Goal: Contribute content: Contribute content

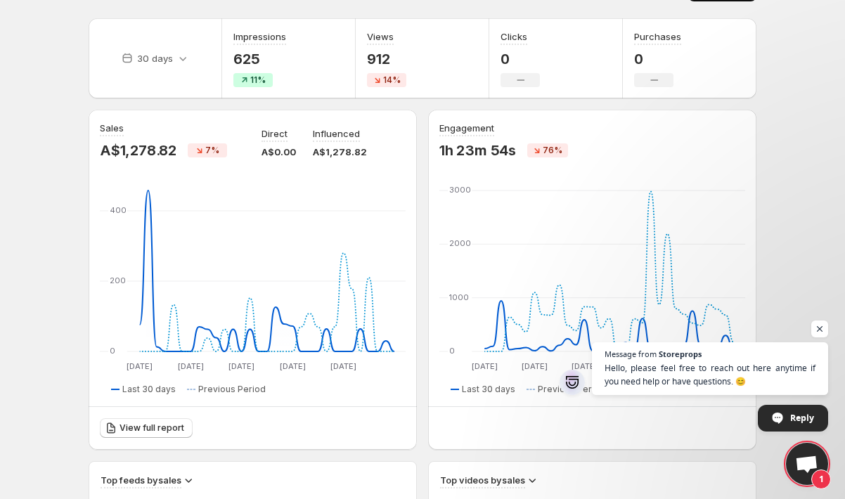
scroll to position [46, 0]
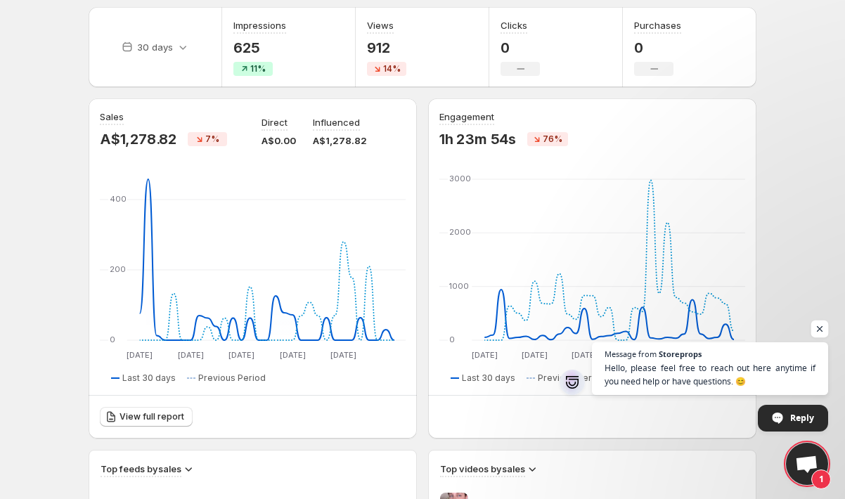
click at [820, 328] on span "Open chat" at bounding box center [820, 330] width 18 height 18
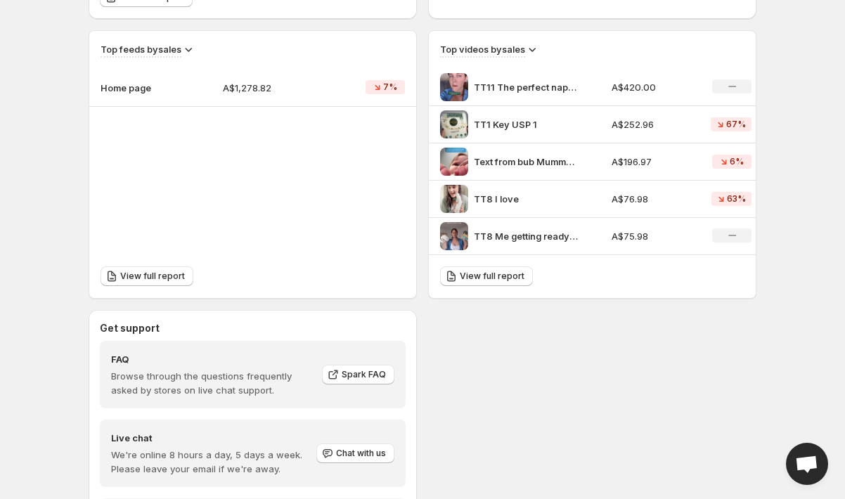
scroll to position [526, 0]
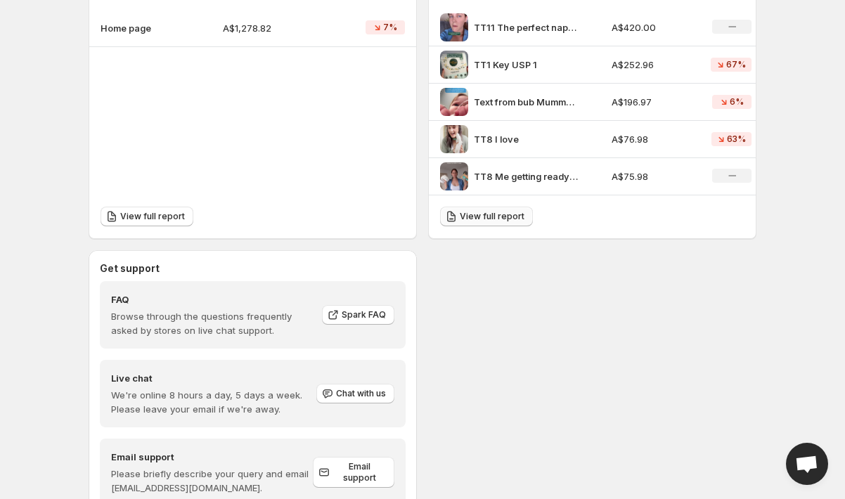
click at [472, 218] on span "View full report" at bounding box center [492, 216] width 65 height 11
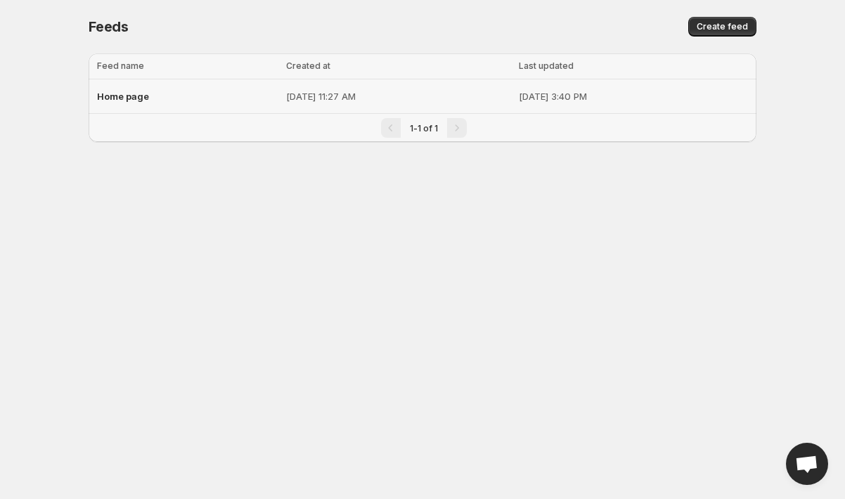
click at [219, 97] on div "Home page" at bounding box center [187, 96] width 181 height 25
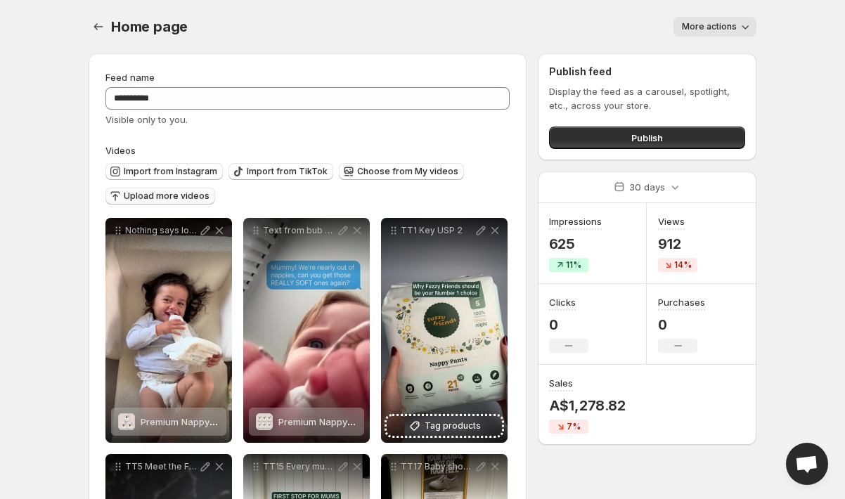
click at [190, 199] on span "Upload more videos" at bounding box center [167, 196] width 86 height 11
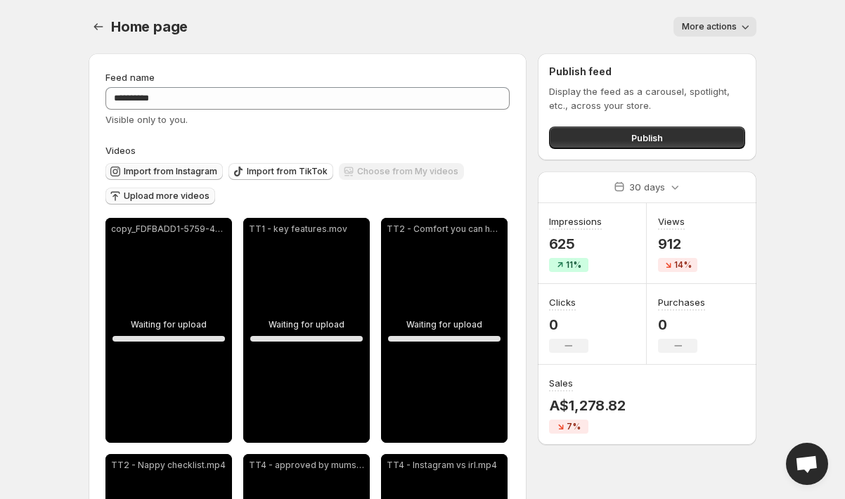
click at [198, 165] on button "Import from Instagram" at bounding box center [163, 171] width 117 height 17
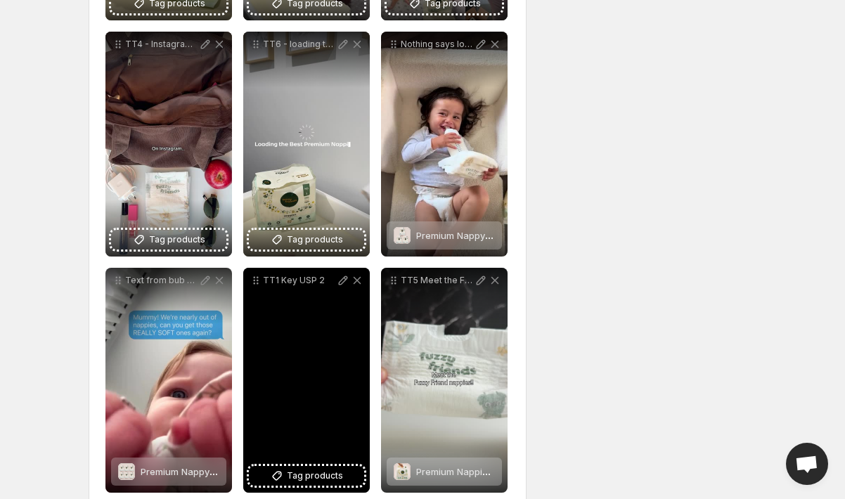
scroll to position [903, 0]
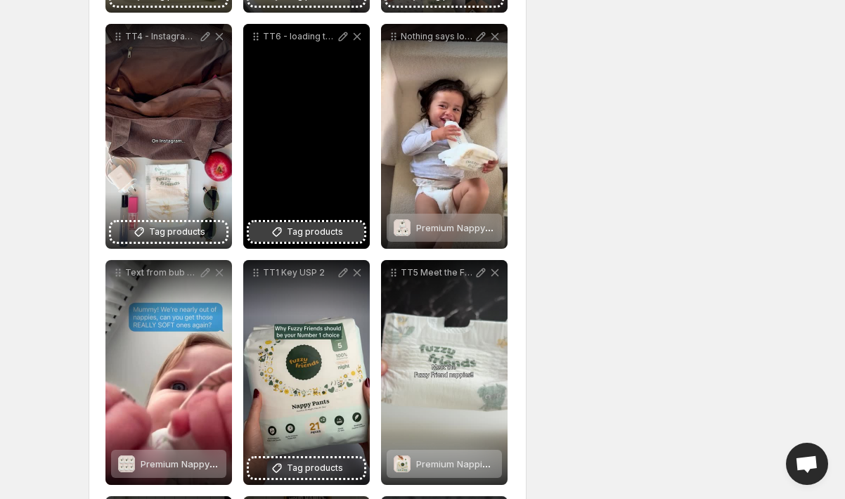
click at [323, 229] on span "Tag products" at bounding box center [315, 232] width 56 height 14
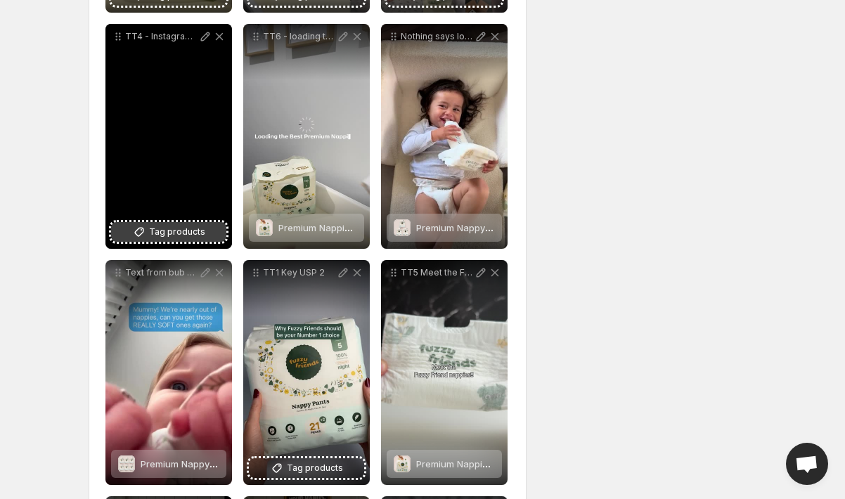
click at [157, 233] on span "Tag products" at bounding box center [177, 232] width 56 height 14
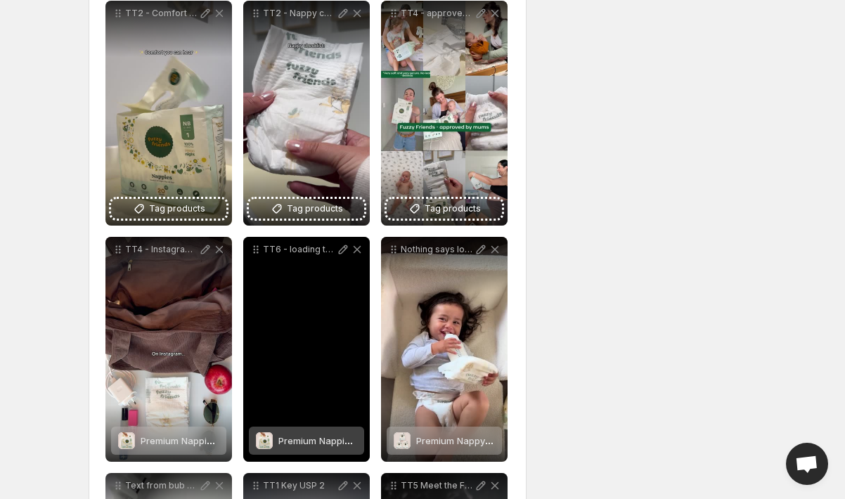
scroll to position [685, 0]
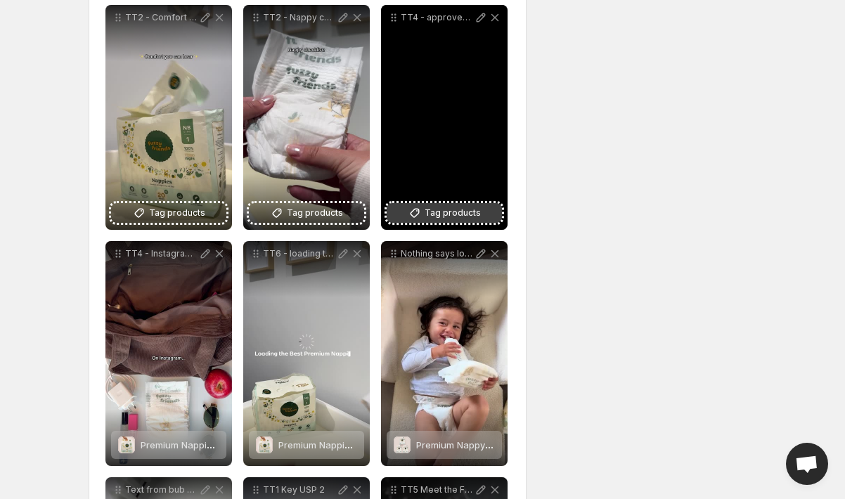
click at [461, 213] on span "Tag products" at bounding box center [453, 213] width 56 height 14
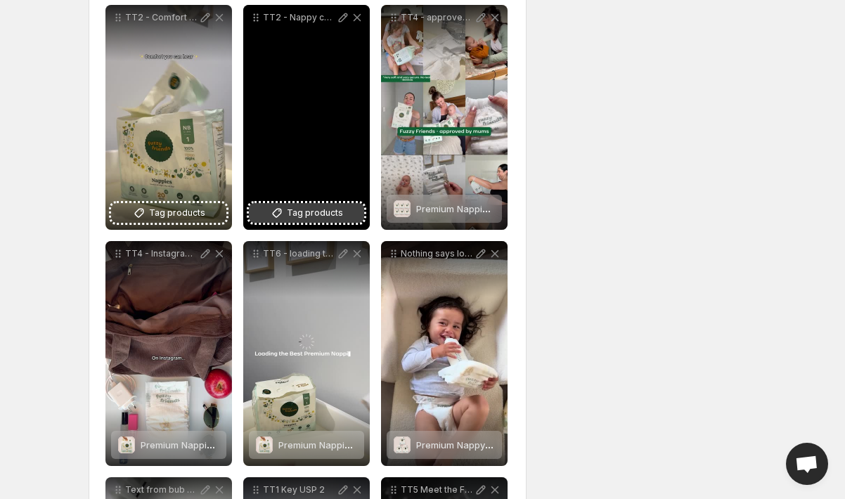
click at [289, 213] on span "Tag products" at bounding box center [315, 213] width 56 height 14
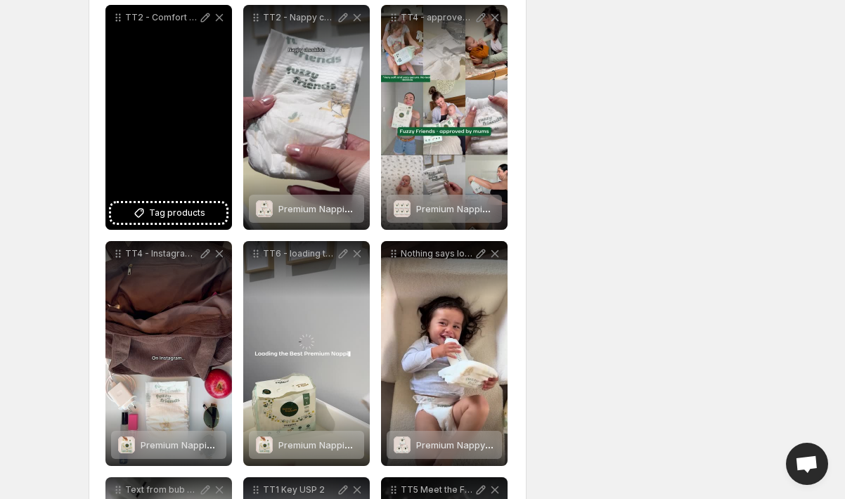
click at [129, 227] on div "TT2 - Comfort you can hear" at bounding box center [168, 117] width 127 height 225
click at [150, 217] on button "Tag products" at bounding box center [168, 213] width 115 height 20
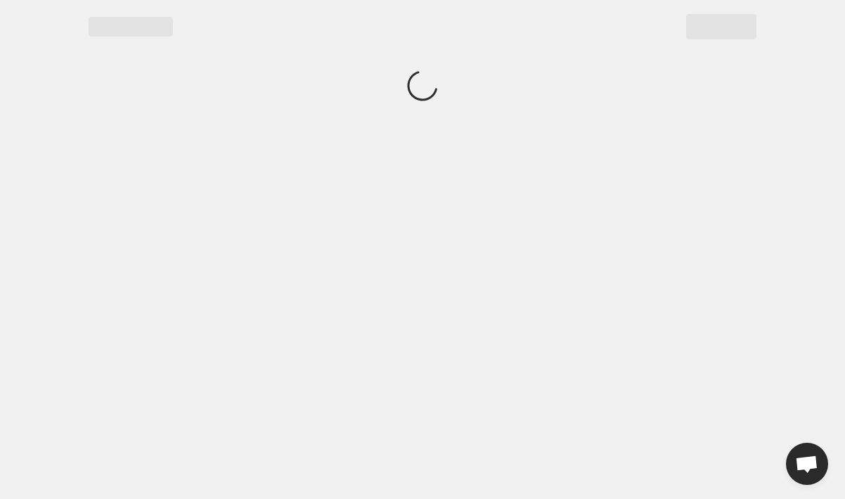
scroll to position [0, 0]
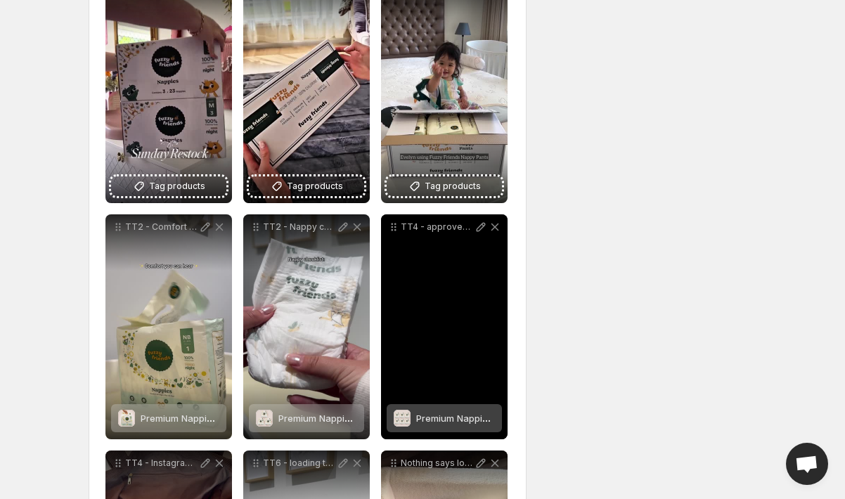
scroll to position [470, 0]
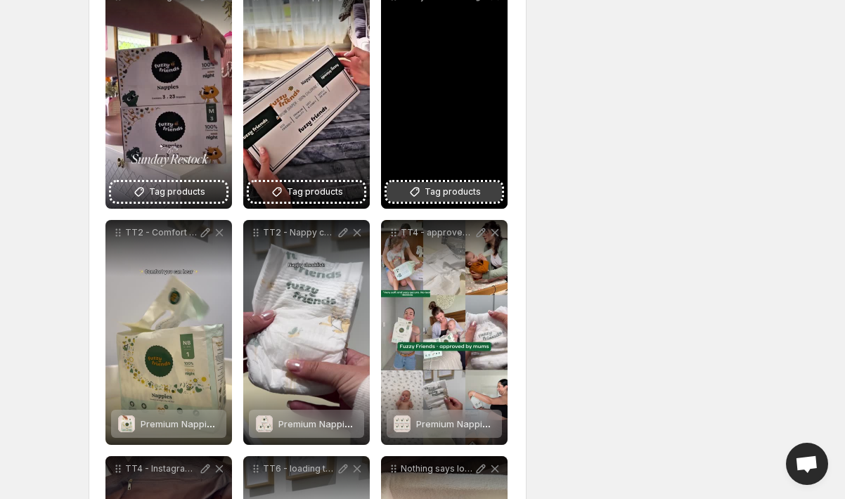
click at [464, 193] on span "Tag products" at bounding box center [453, 192] width 56 height 14
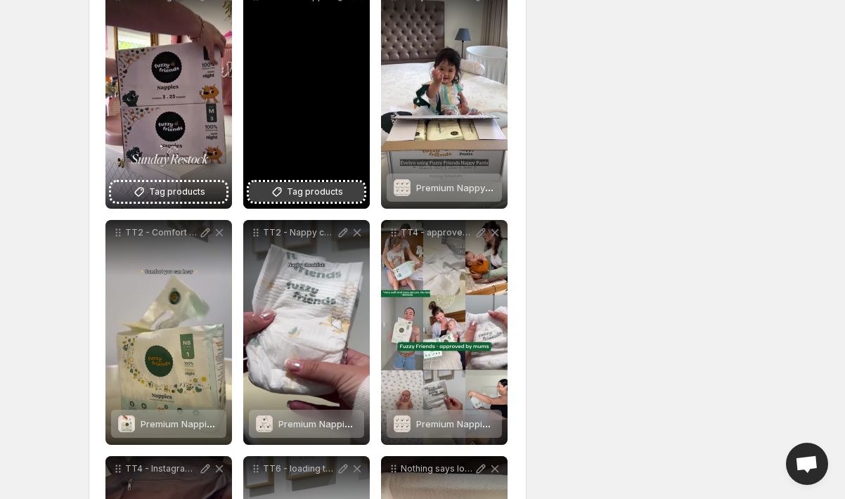
click at [311, 202] on button "Tag products" at bounding box center [306, 192] width 115 height 20
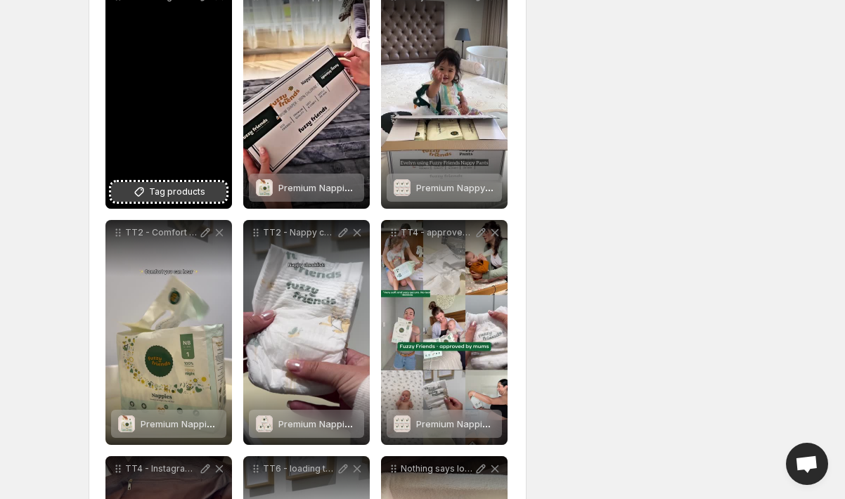
click at [174, 190] on span "Tag products" at bounding box center [177, 192] width 56 height 14
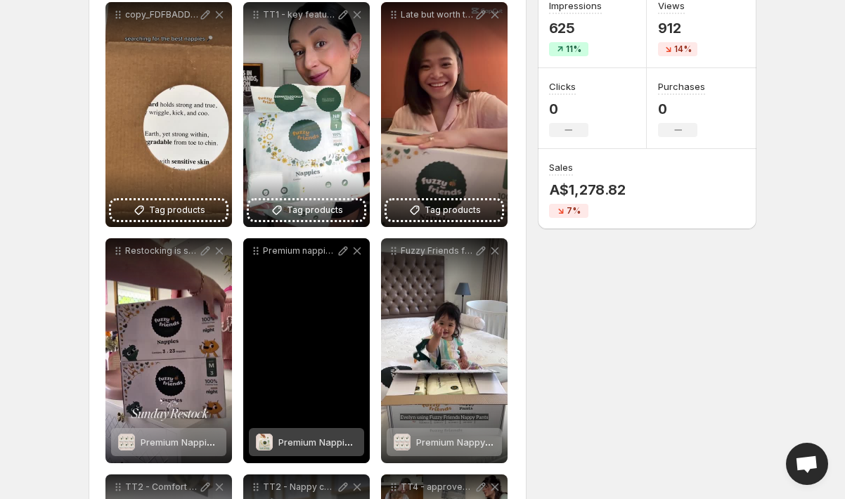
scroll to position [205, 0]
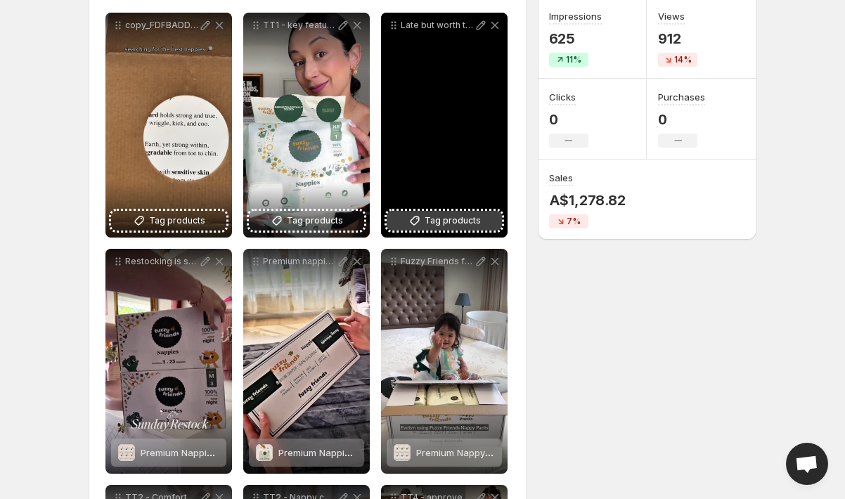
click at [463, 225] on span "Tag products" at bounding box center [453, 221] width 56 height 14
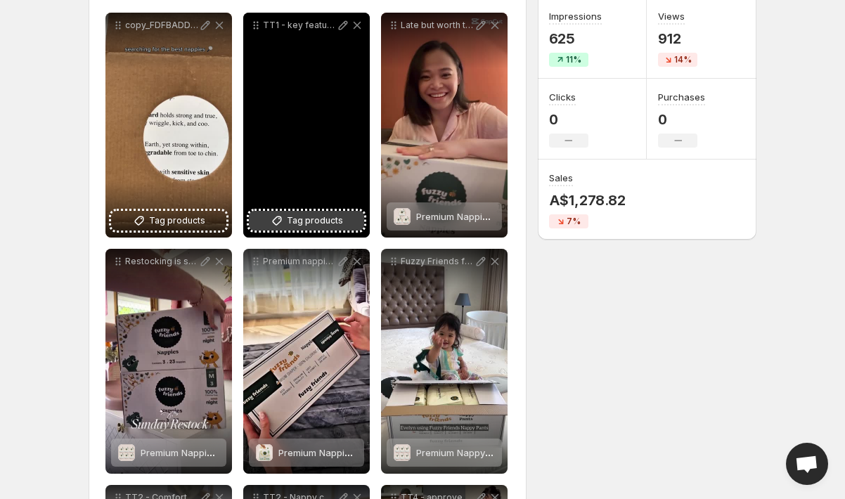
click at [284, 221] on icon at bounding box center [277, 221] width 14 height 14
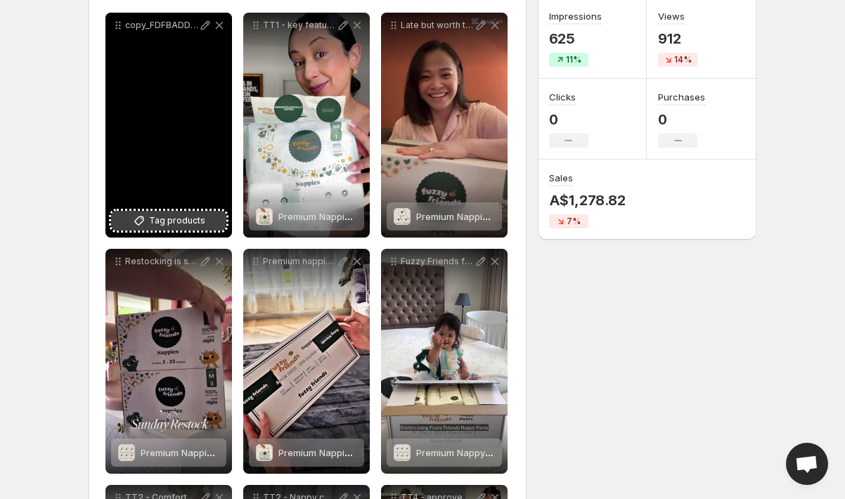
click at [175, 221] on span "Tag products" at bounding box center [177, 221] width 56 height 14
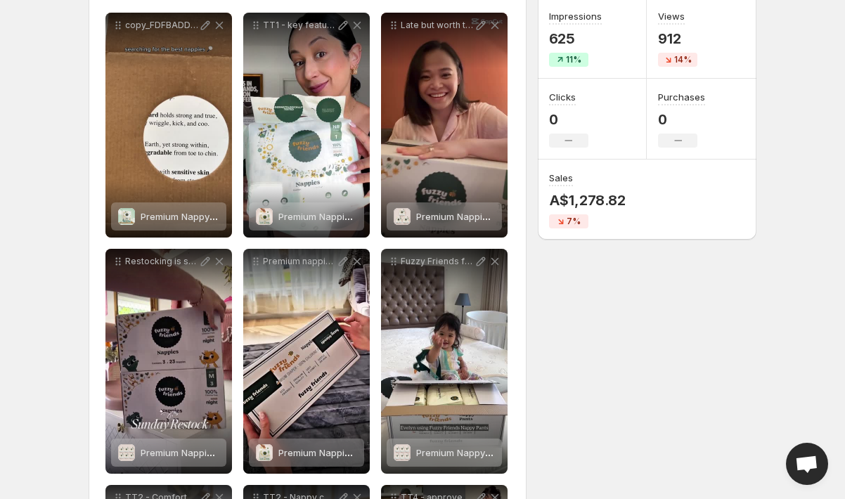
scroll to position [0, 0]
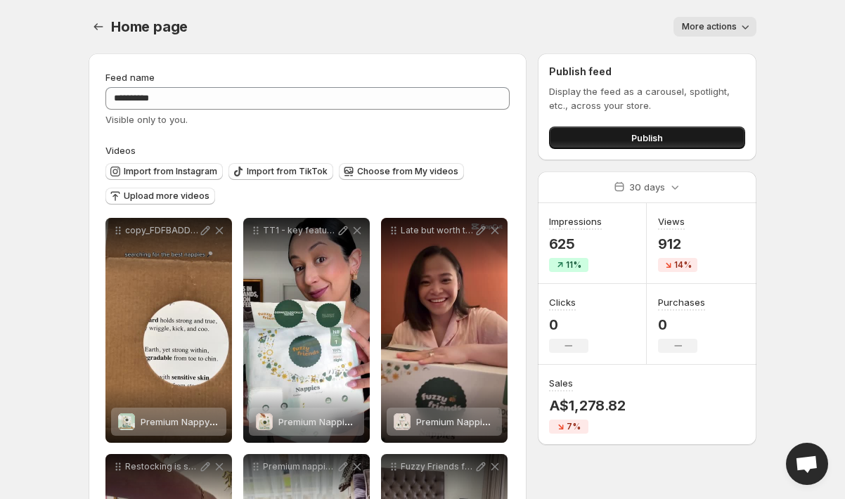
click at [679, 143] on button "Publish" at bounding box center [647, 138] width 196 height 22
click at [714, 15] on div "Home page . This page is ready Home page More actions More actions More actions" at bounding box center [423, 26] width 668 height 53
click at [719, 28] on span "More actions" at bounding box center [709, 26] width 55 height 11
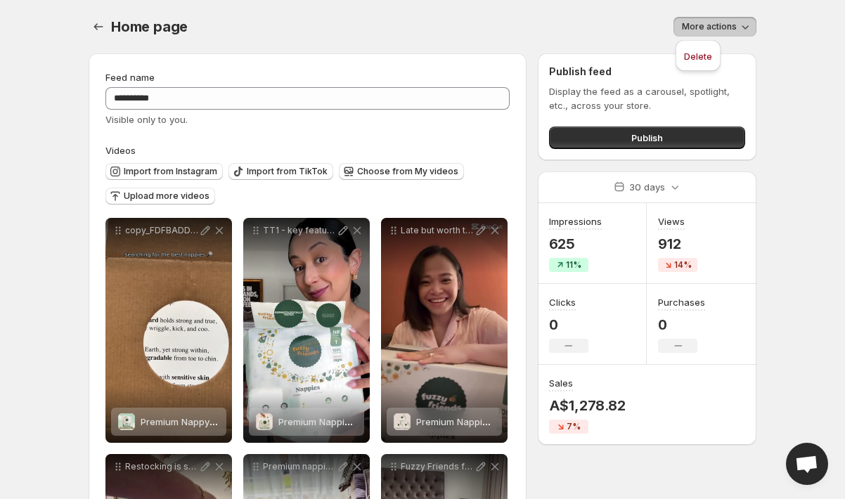
click at [719, 28] on span "More actions" at bounding box center [709, 26] width 55 height 11
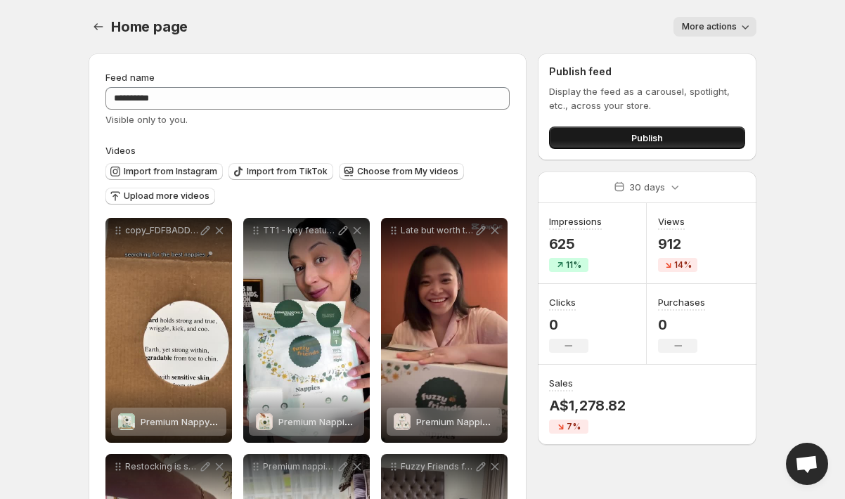
click at [644, 146] on button "Publish" at bounding box center [647, 138] width 196 height 22
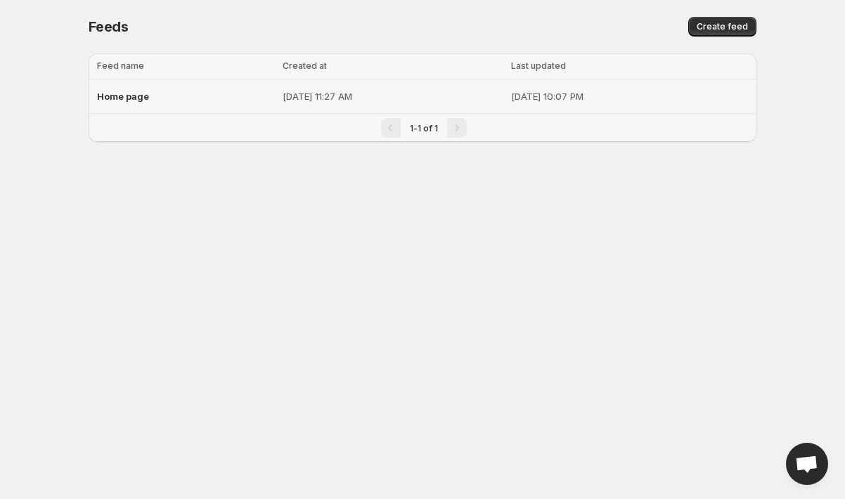
click at [309, 101] on p "[DATE] 11:27 AM" at bounding box center [393, 96] width 220 height 14
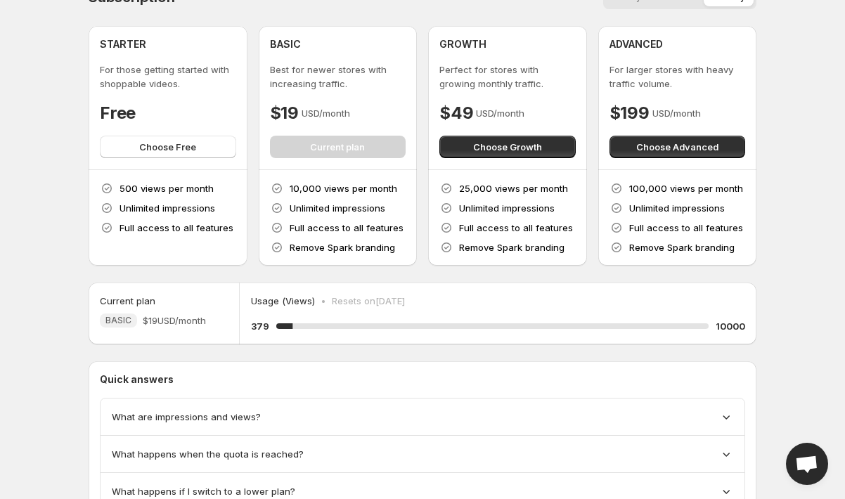
scroll to position [53, 0]
